Goal: Task Accomplishment & Management: Complete application form

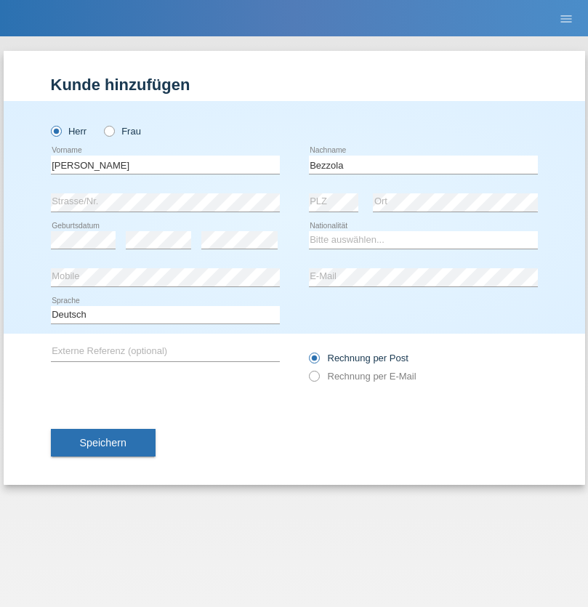
type input "Bezzola"
select select "CH"
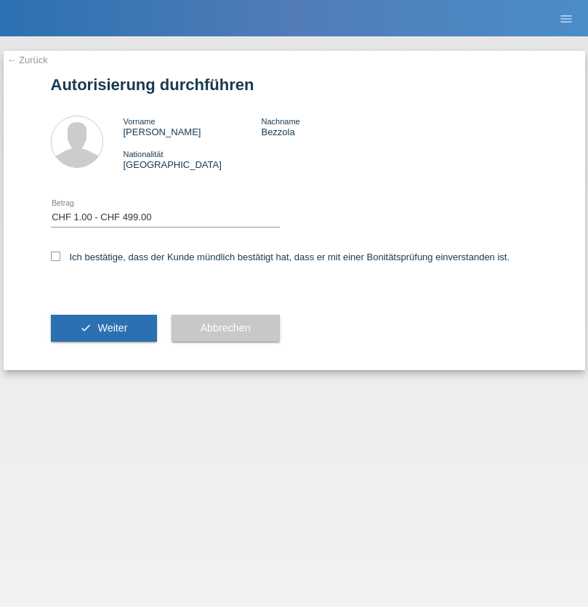
select select "1"
checkbox input "true"
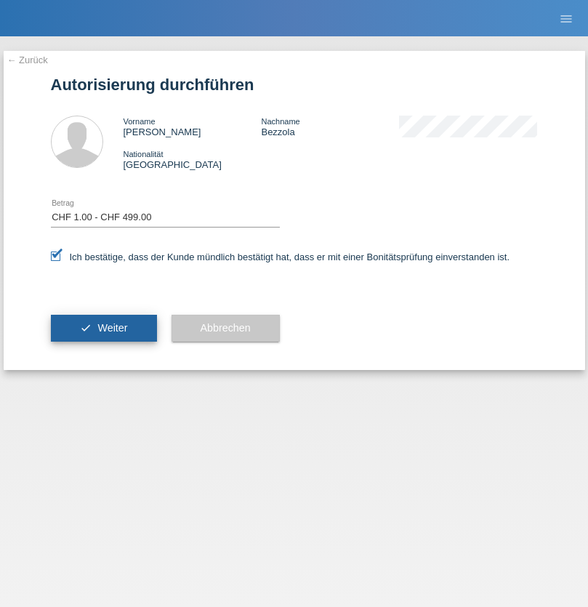
click at [103, 328] on span "Weiter" at bounding box center [112, 328] width 30 height 12
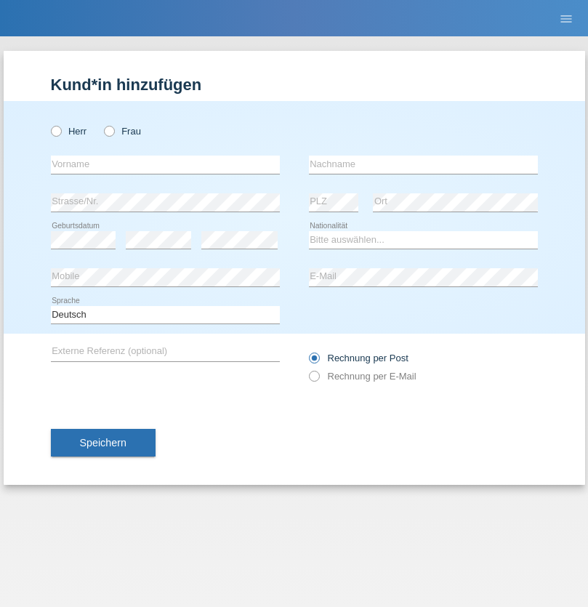
radio input "true"
click at [165, 164] on input "text" at bounding box center [165, 165] width 229 height 18
type input "Goekhan"
click at [423, 164] on input "text" at bounding box center [423, 165] width 229 height 18
type input "Akarsu"
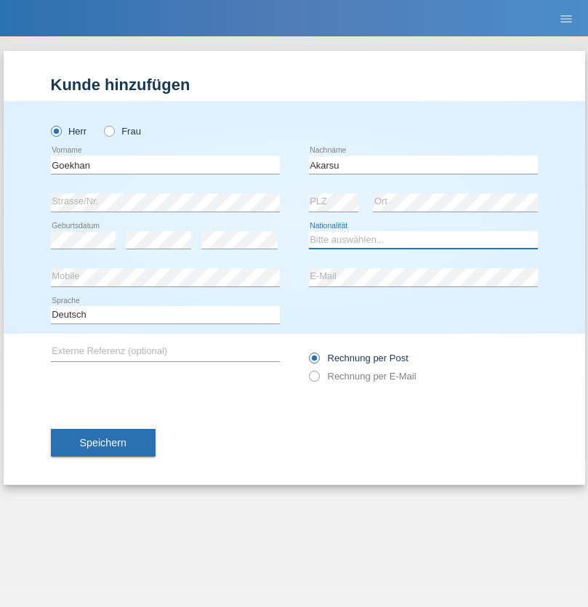
select select "AT"
select select "C"
select select "01"
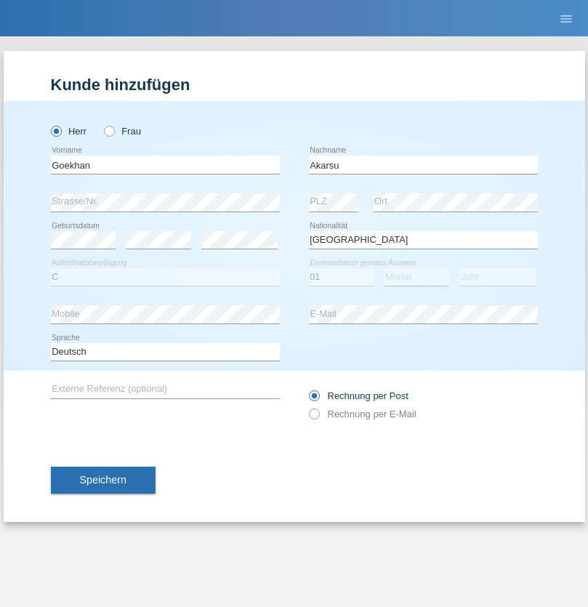
select select "05"
select select "2021"
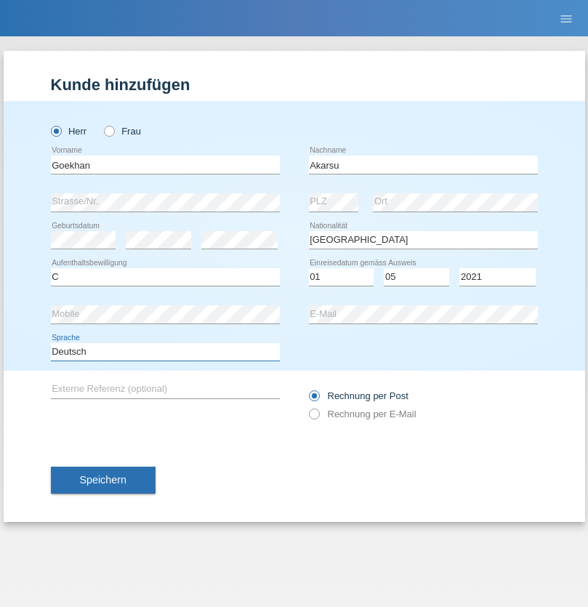
select select "en"
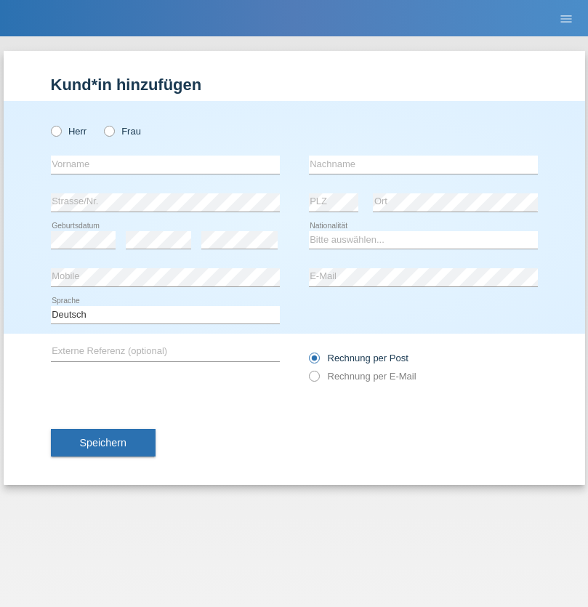
radio input "true"
click at [165, 164] on input "text" at bounding box center [165, 165] width 229 height 18
type input "Daniele"
click at [423, 164] on input "text" at bounding box center [423, 165] width 229 height 18
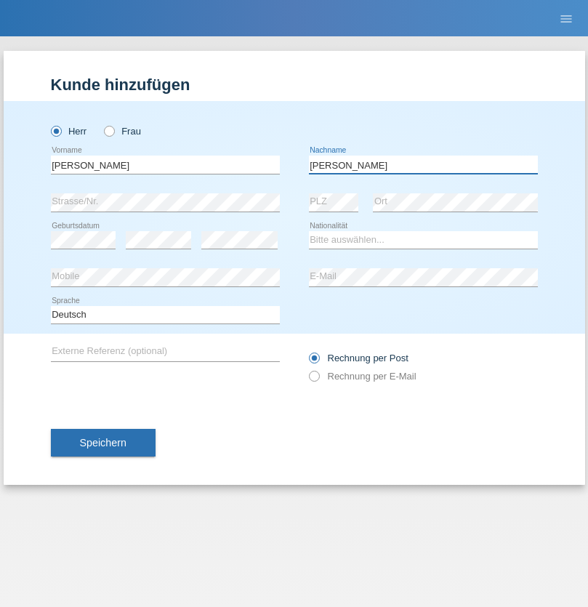
type input "Daniele"
select select "IT"
select select "C"
select select "22"
select select "06"
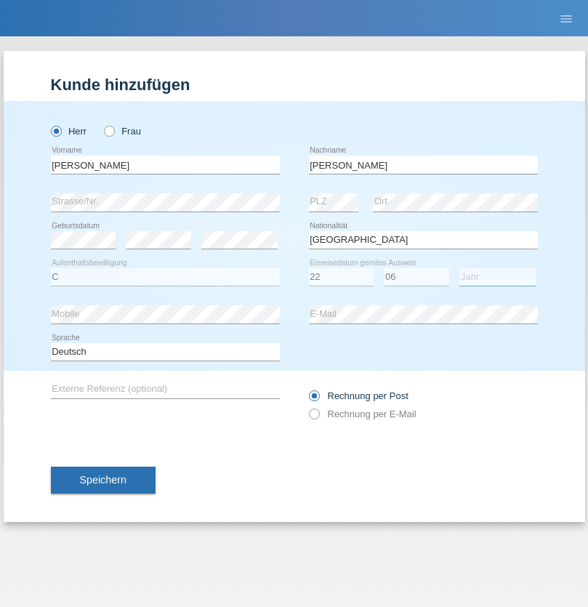
select select "1964"
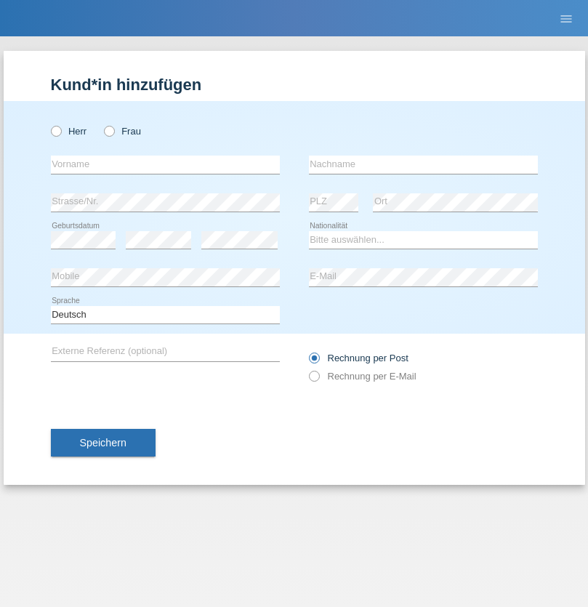
radio input "true"
click at [165, 164] on input "text" at bounding box center [165, 165] width 229 height 18
type input "Carnevale"
click at [423, 164] on input "text" at bounding box center [423, 165] width 229 height 18
type input "Alessio"
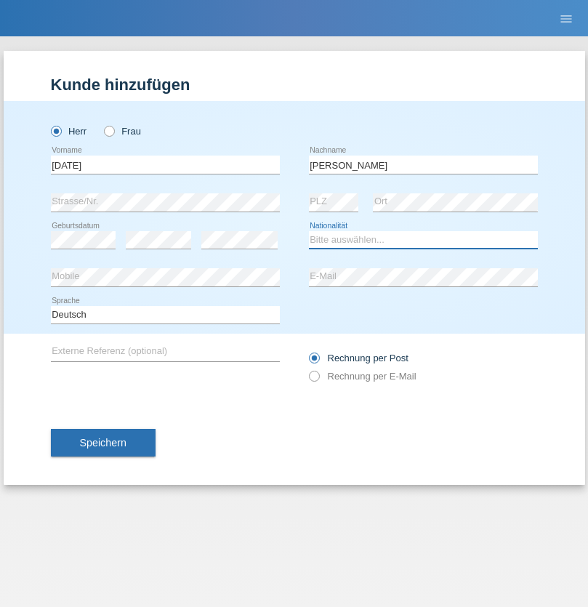
select select "IT"
select select "C"
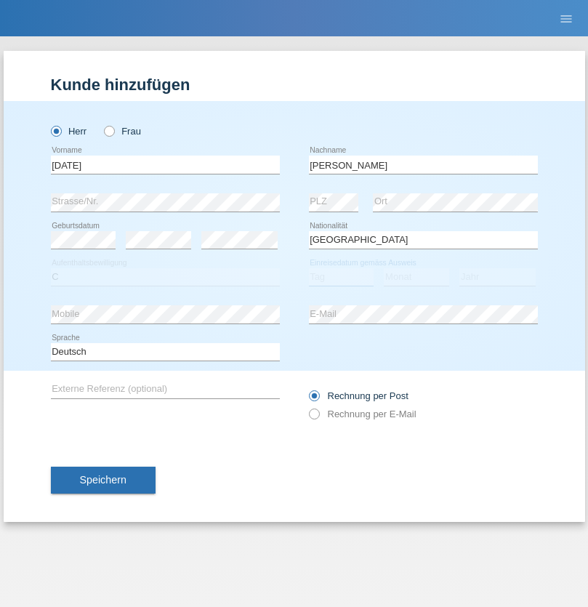
select select "01"
select select "05"
select select "2021"
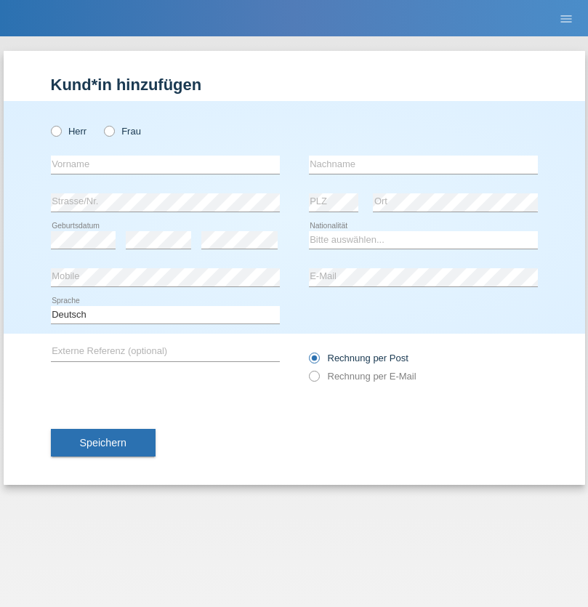
radio input "true"
click at [165, 164] on input "text" at bounding box center [165, 165] width 229 height 18
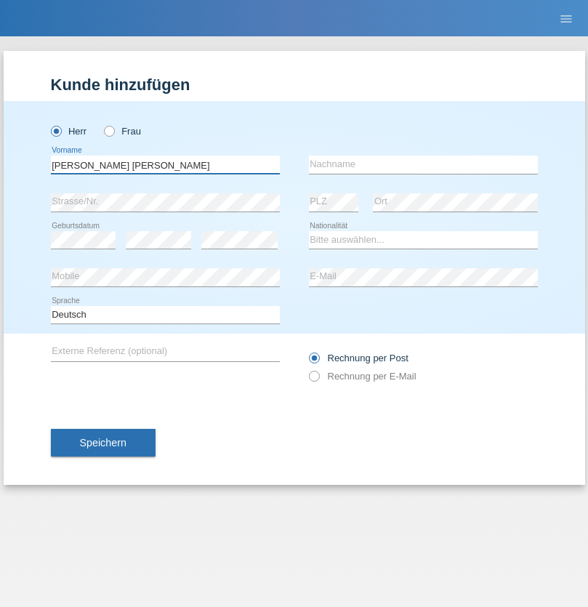
type input "[PERSON_NAME] [PERSON_NAME]"
click at [423, 164] on input "text" at bounding box center [423, 165] width 229 height 18
type input "Cislariu"
select select "CH"
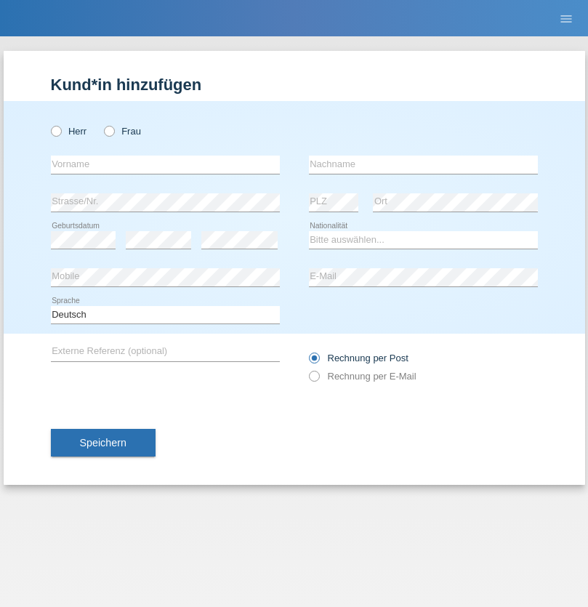
radio input "true"
select select "CH"
radio input "true"
click at [165, 164] on input "text" at bounding box center [165, 165] width 229 height 18
type input "Zsolt"
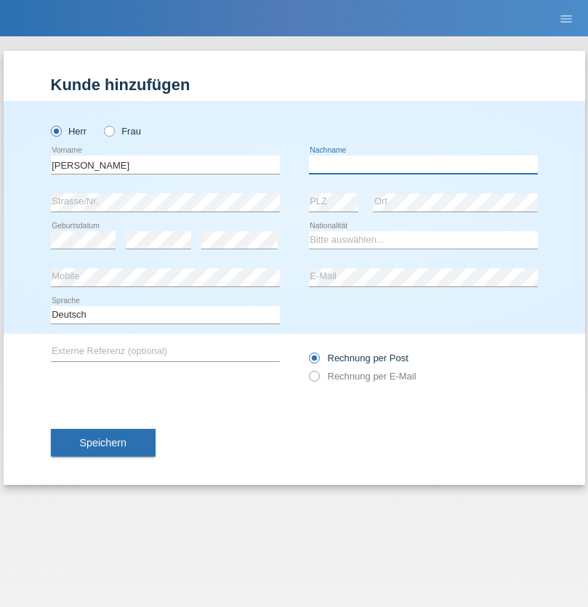
click at [423, 164] on input "text" at bounding box center [423, 165] width 229 height 18
type input "Kappelmayer"
select select "MG"
select select "C"
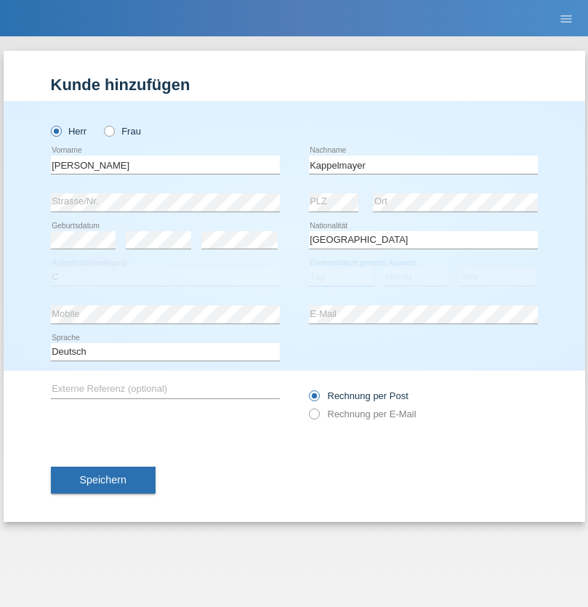
select select "31"
select select "08"
select select "2021"
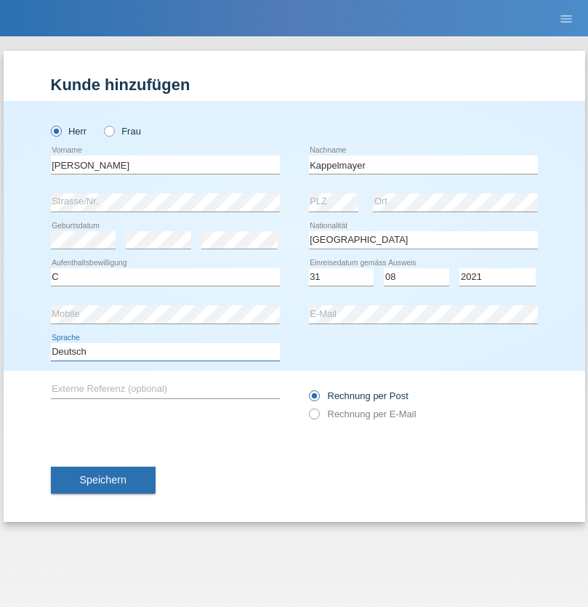
select select "en"
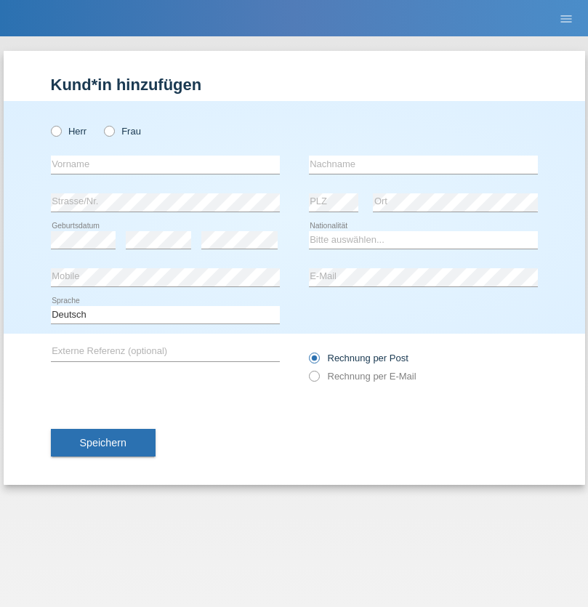
radio input "true"
click at [165, 164] on input "text" at bounding box center [165, 165] width 229 height 18
type input "firat"
click at [423, 164] on input "text" at bounding box center [423, 165] width 229 height 18
type input "kara"
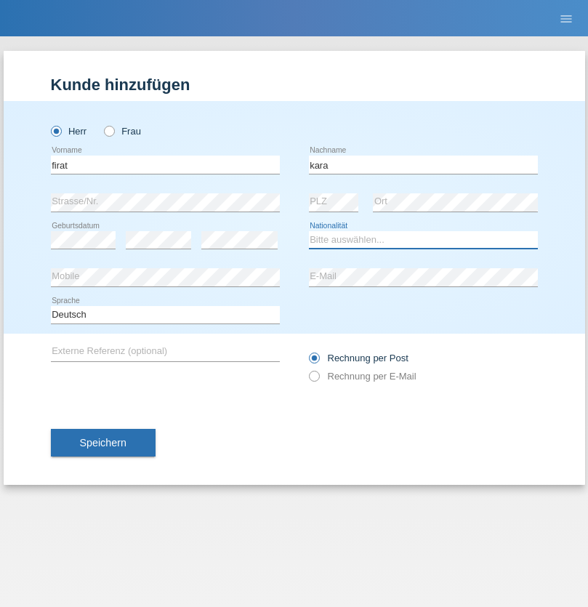
select select "CH"
radio input "true"
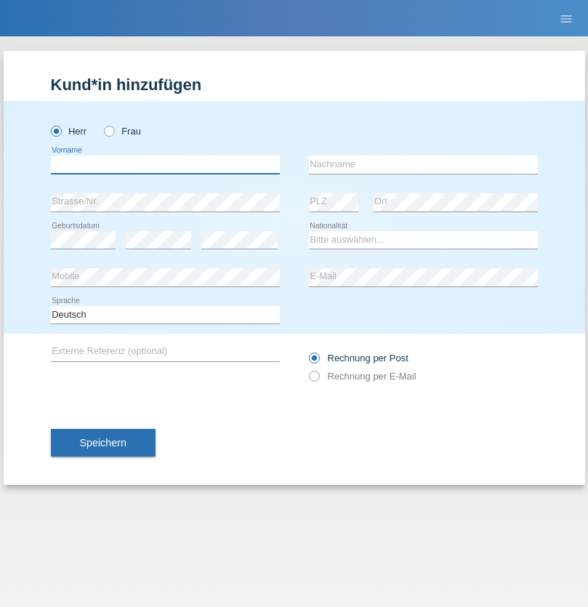
click at [165, 164] on input "text" at bounding box center [165, 165] width 229 height 18
type input "[PERSON_NAME]"
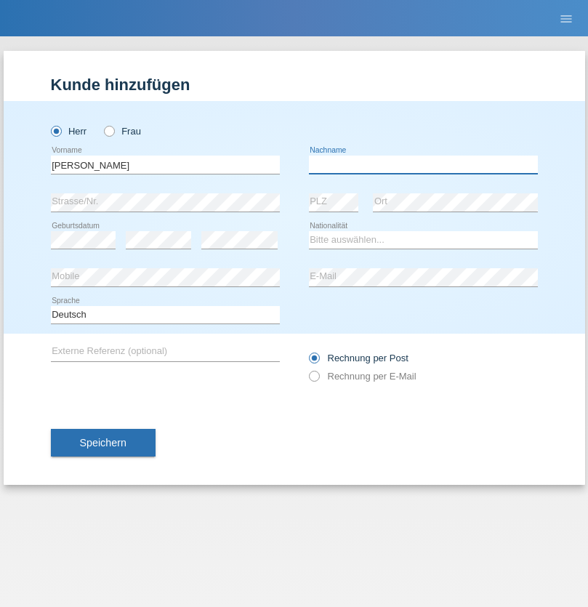
click at [423, 164] on input "text" at bounding box center [423, 165] width 229 height 18
type input "Panda nzinga"
select select "MN"
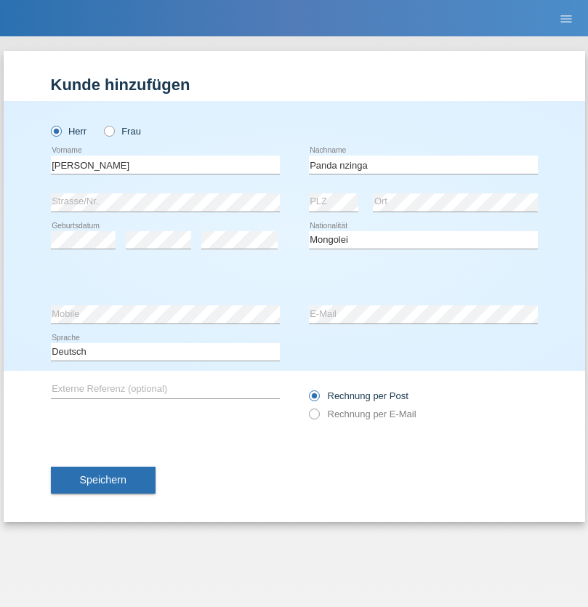
select select "C"
select select "28"
select select "11"
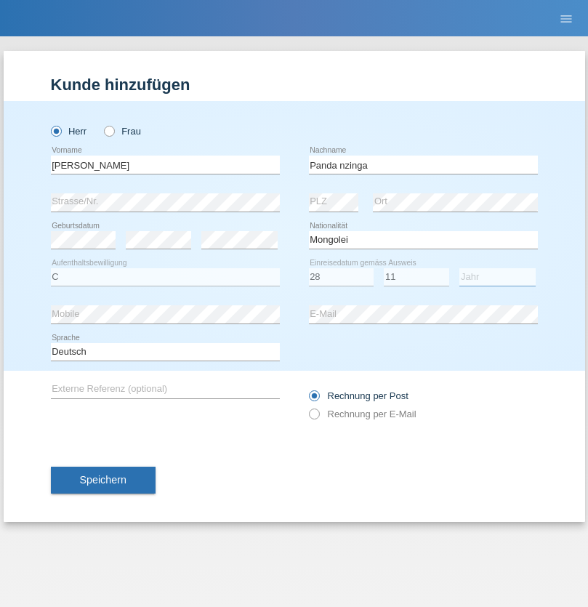
select select "2001"
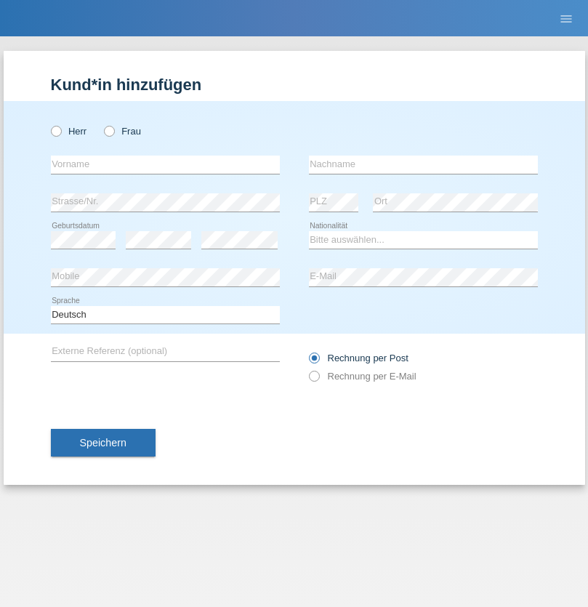
radio input "true"
select select "HU"
select select "C"
select select "30"
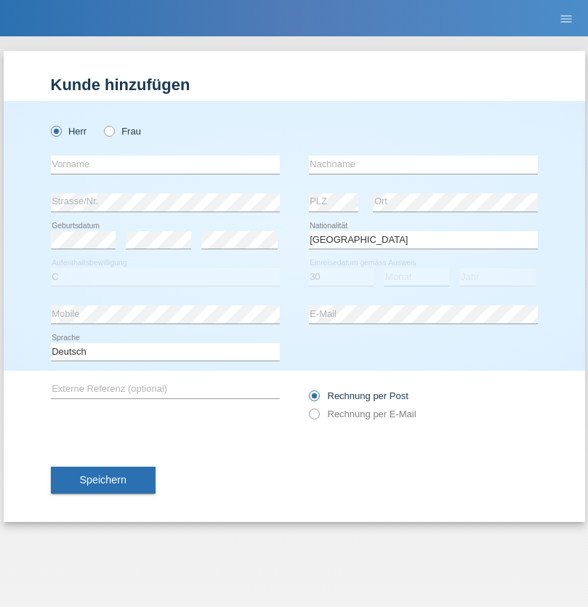
select select "10"
select select "2021"
